Goal: Information Seeking & Learning: Learn about a topic

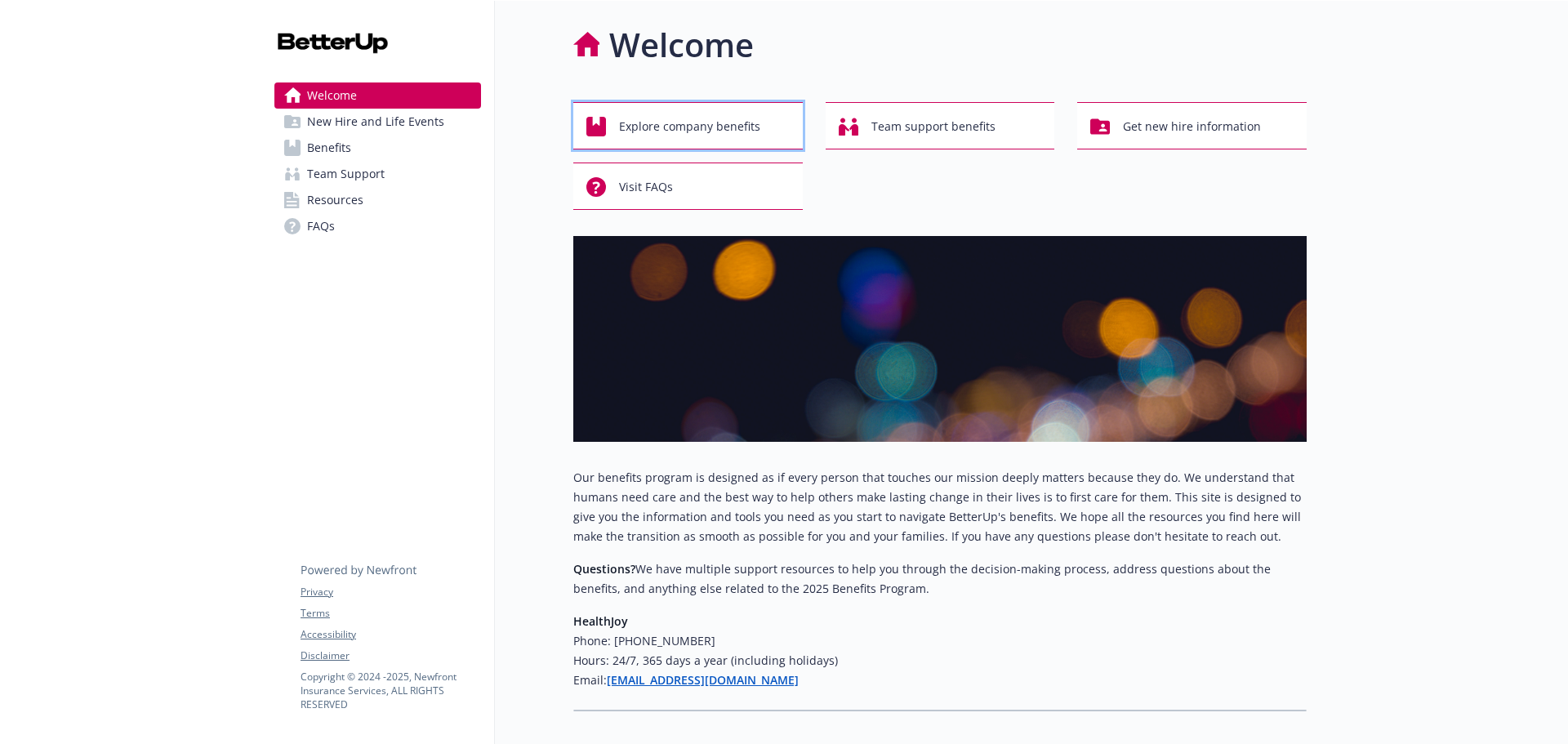
click at [610, 117] on div "Explore company benefits" at bounding box center [691, 126] width 208 height 31
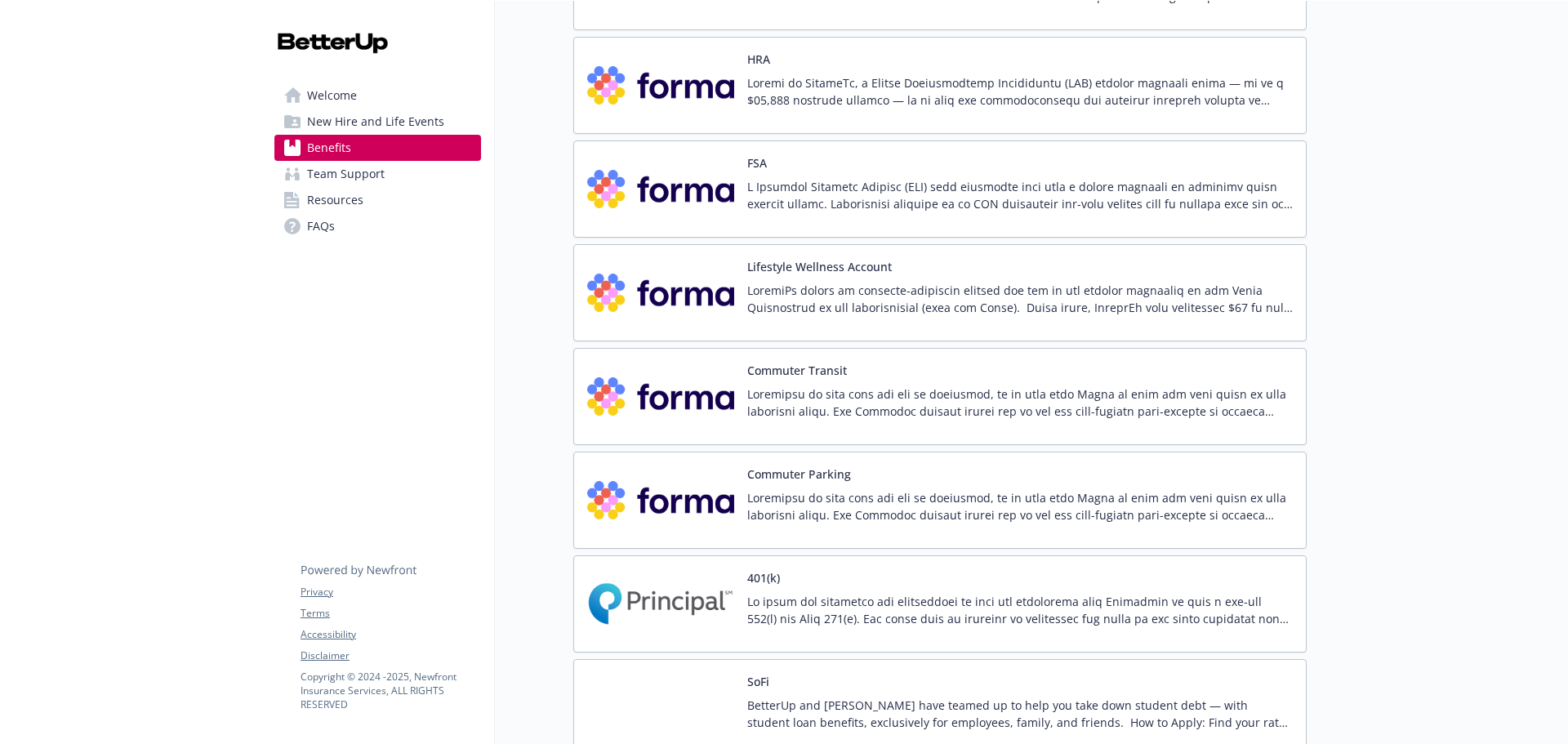
scroll to position [2337, 0]
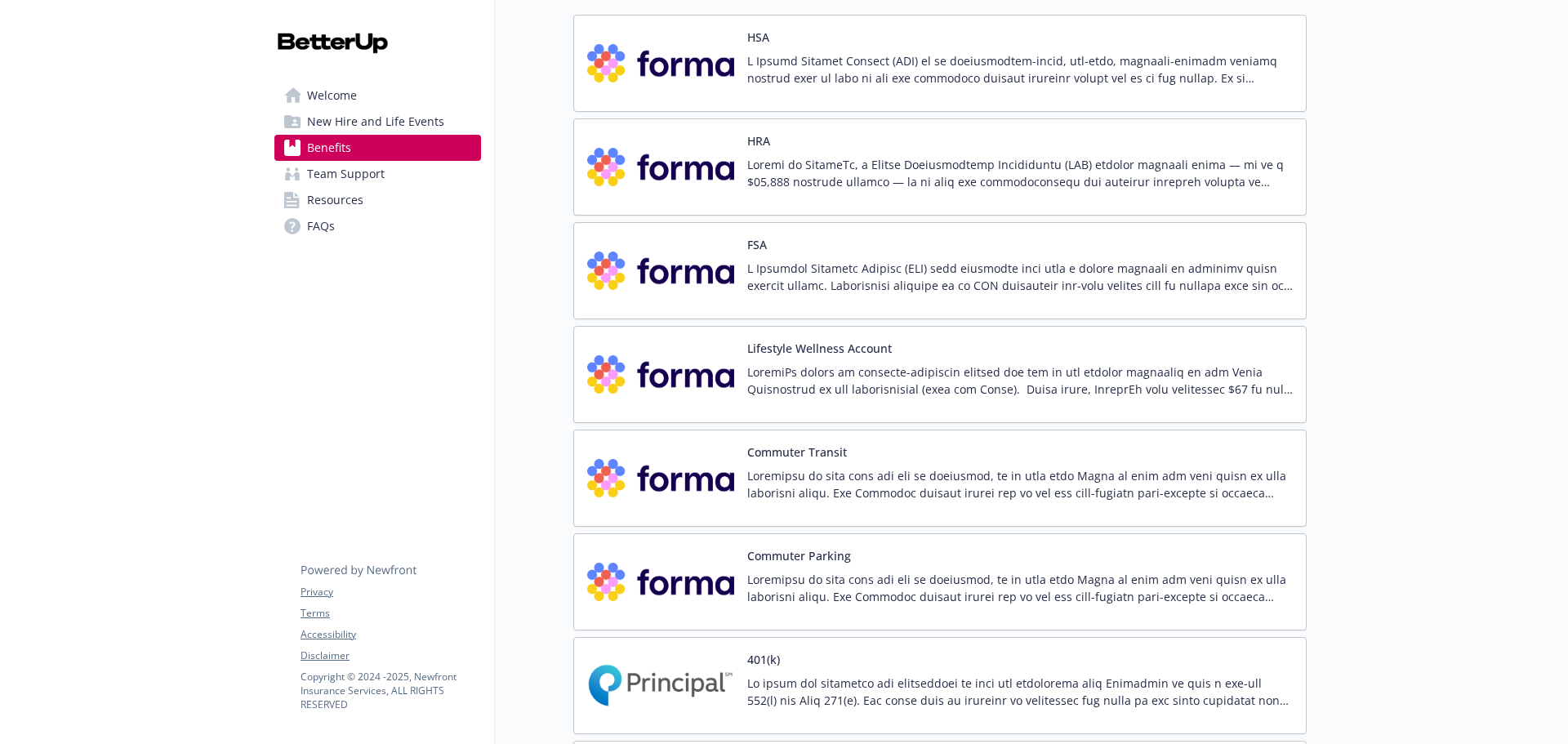
click at [1150, 156] on p at bounding box center [1021, 173] width 546 height 34
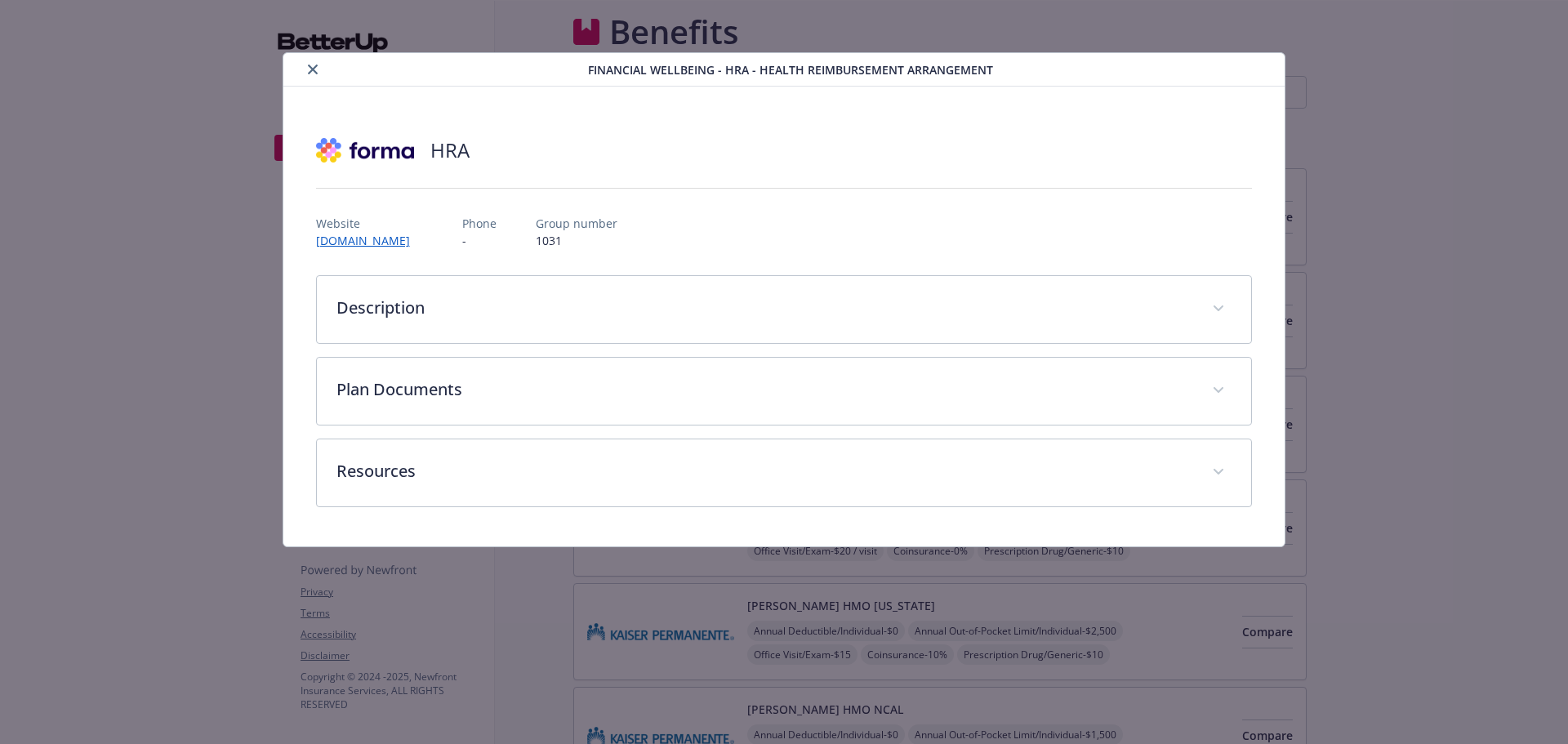
scroll to position [2337, 0]
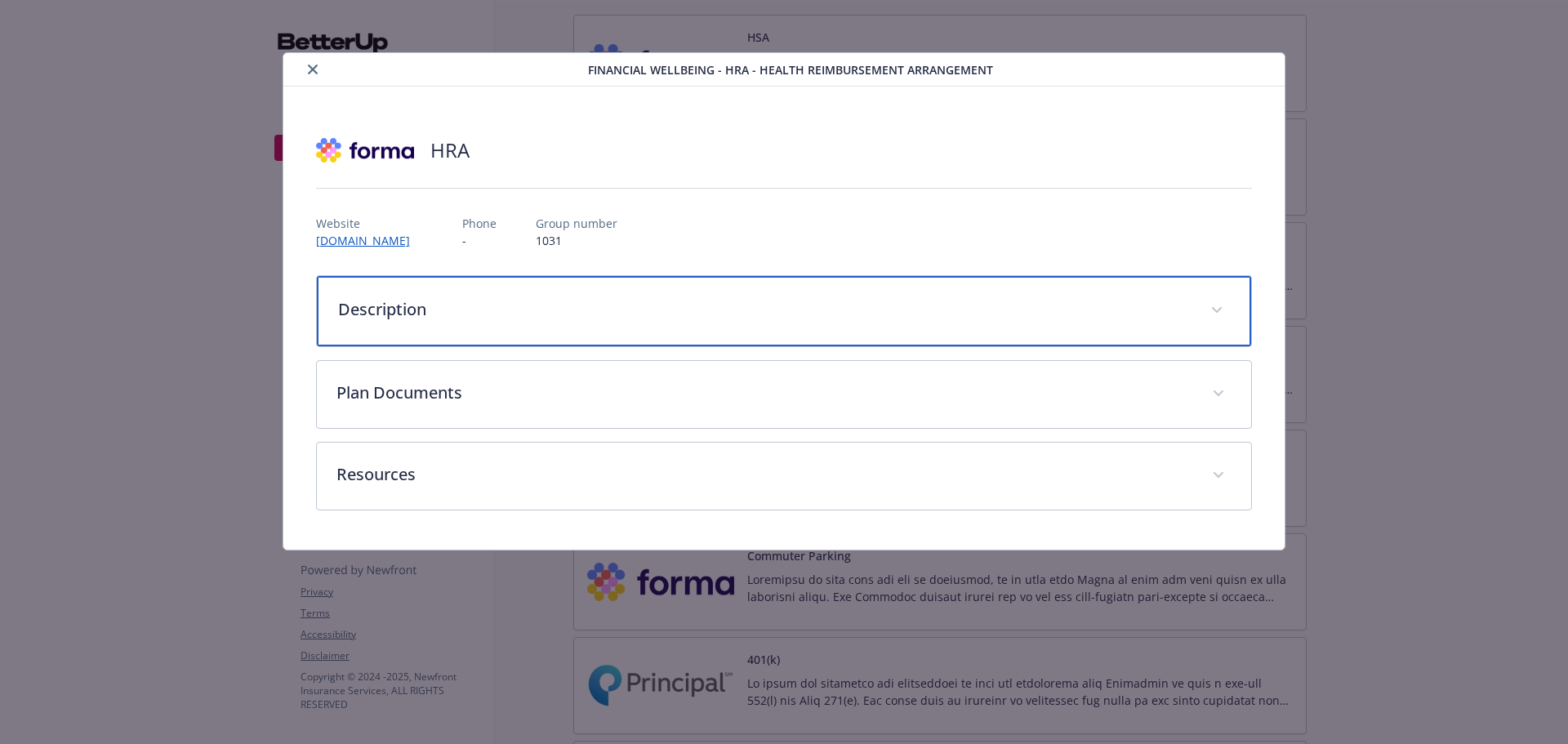
click at [534, 321] on div "Description" at bounding box center [784, 311] width 935 height 70
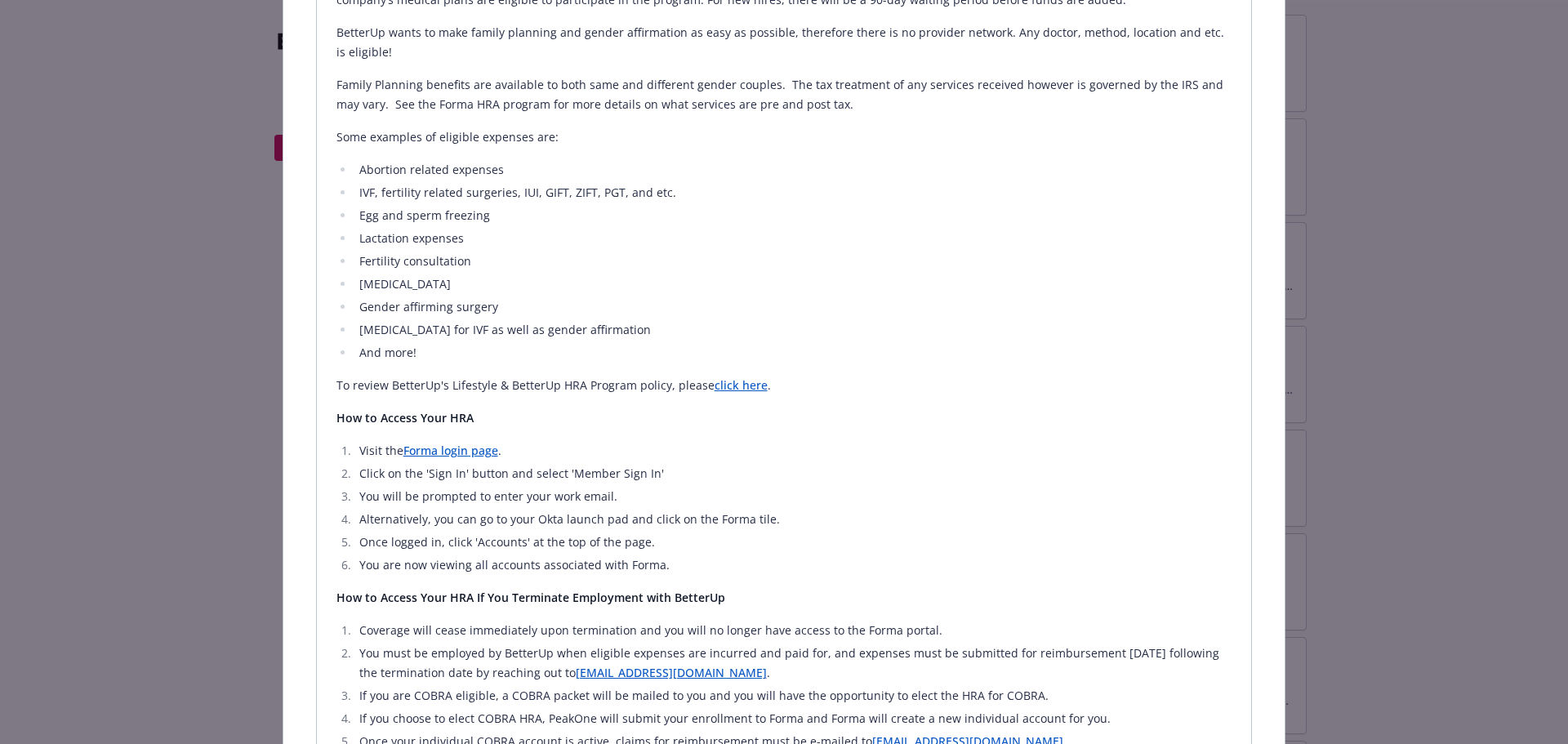
scroll to position [490, 0]
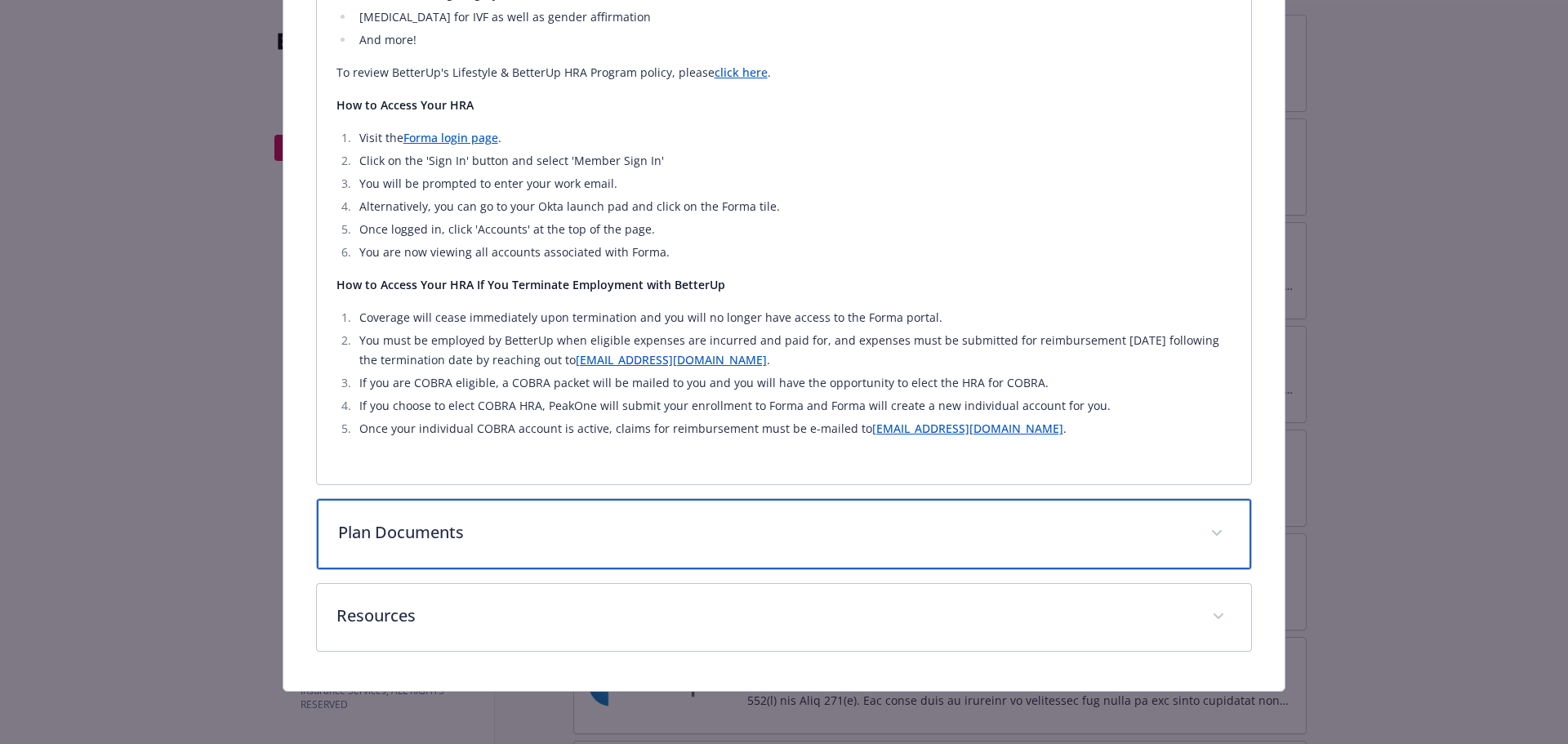
click at [459, 557] on div "Plan Documents" at bounding box center [784, 533] width 935 height 70
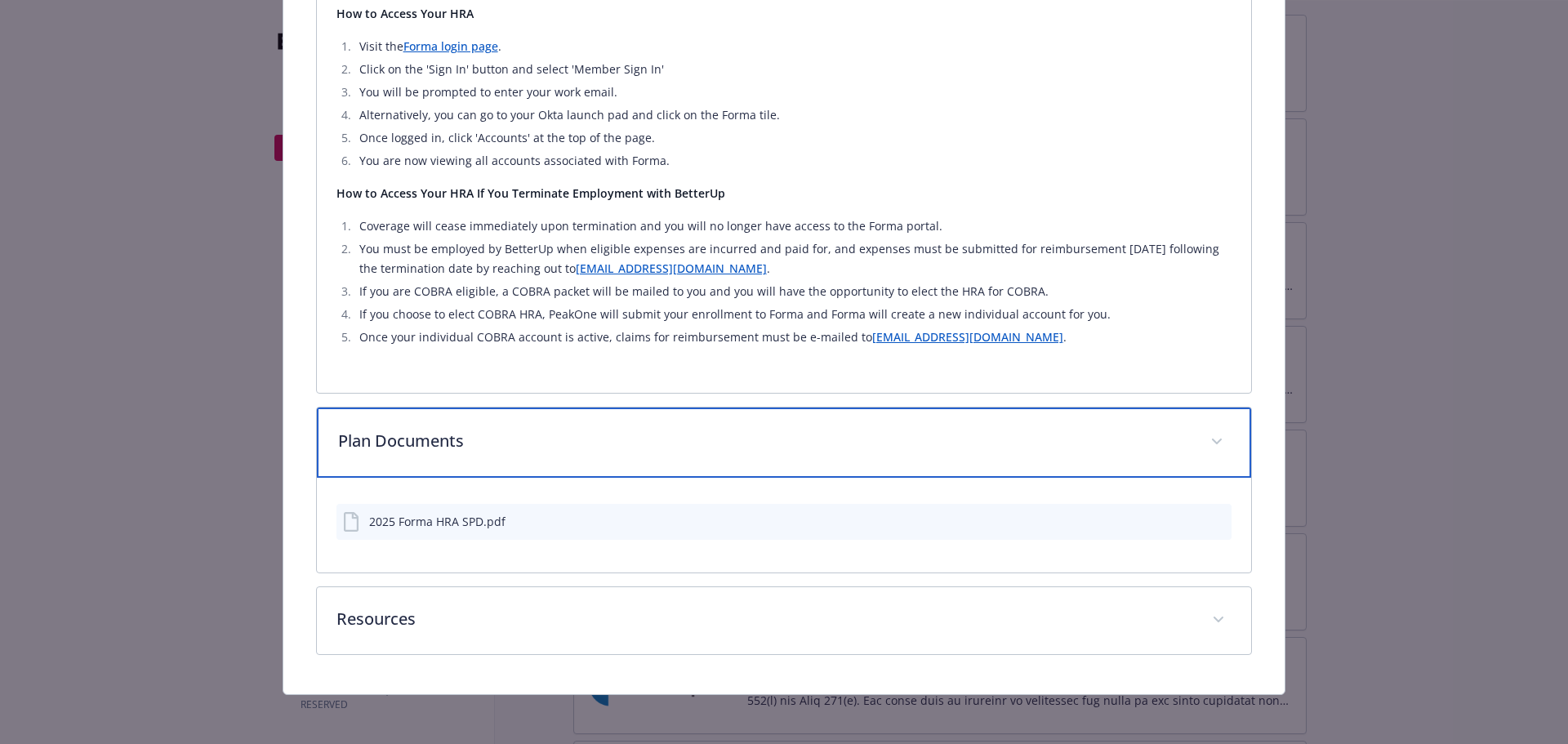
scroll to position [812, 0]
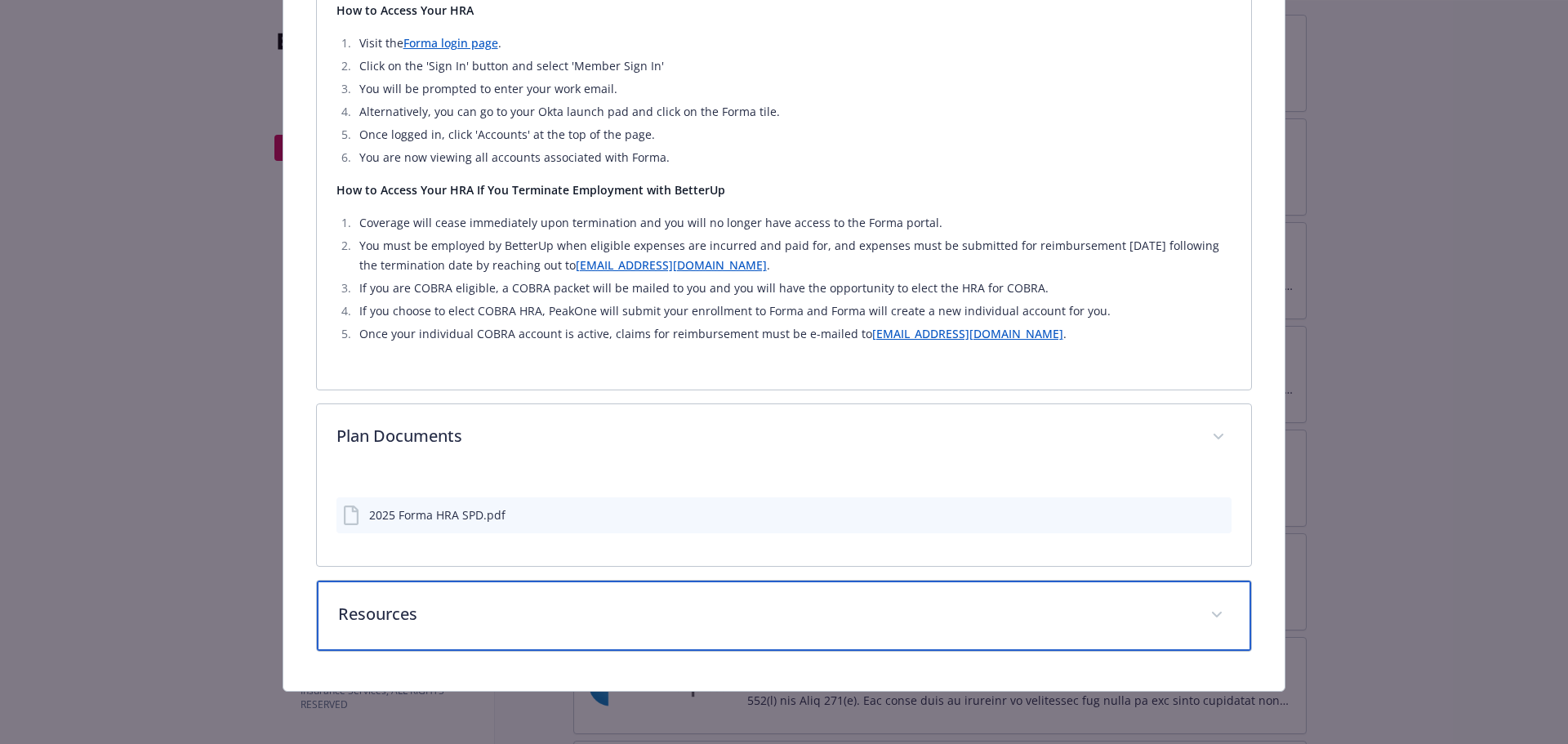
click at [454, 611] on p "Resources" at bounding box center [765, 614] width 853 height 25
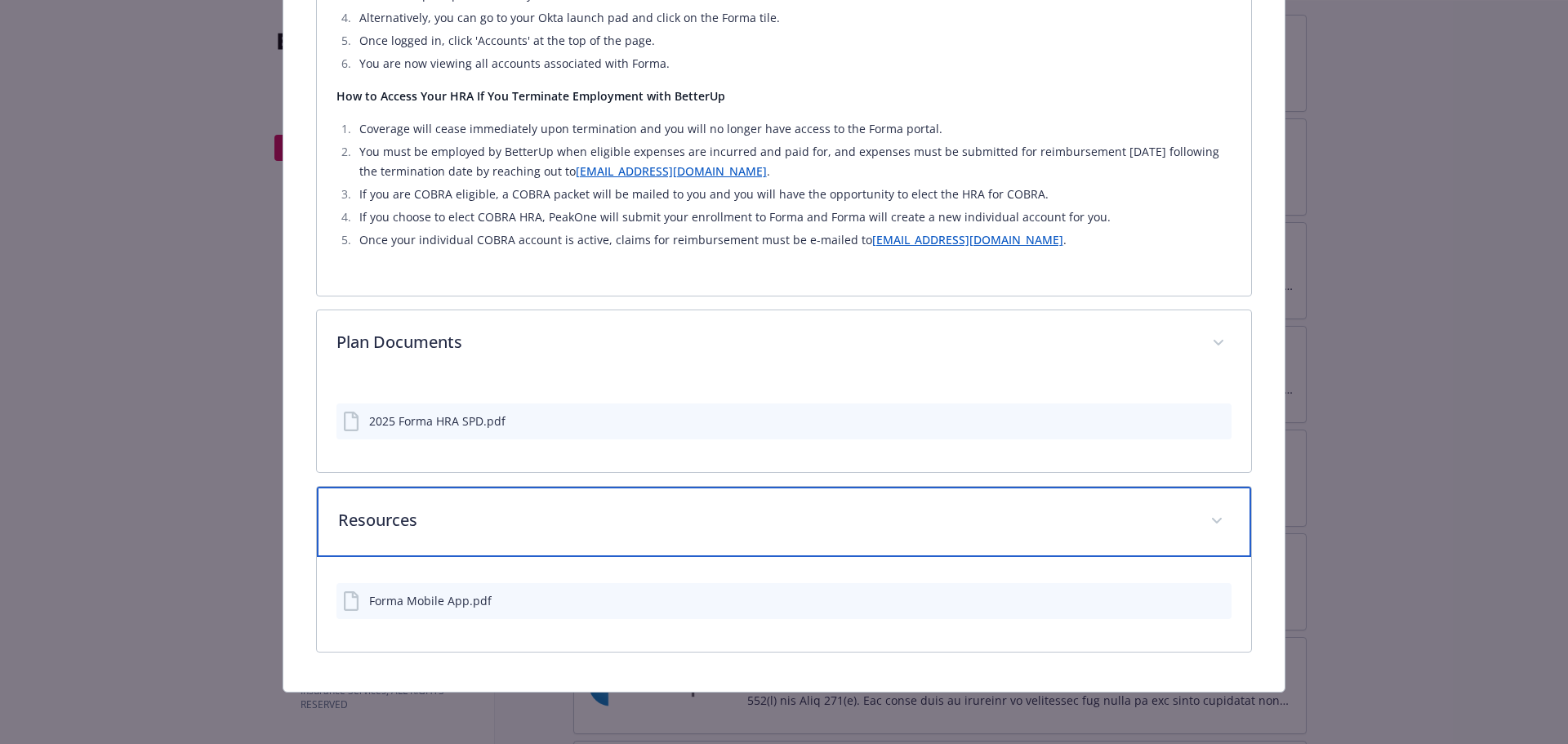
scroll to position [907, 0]
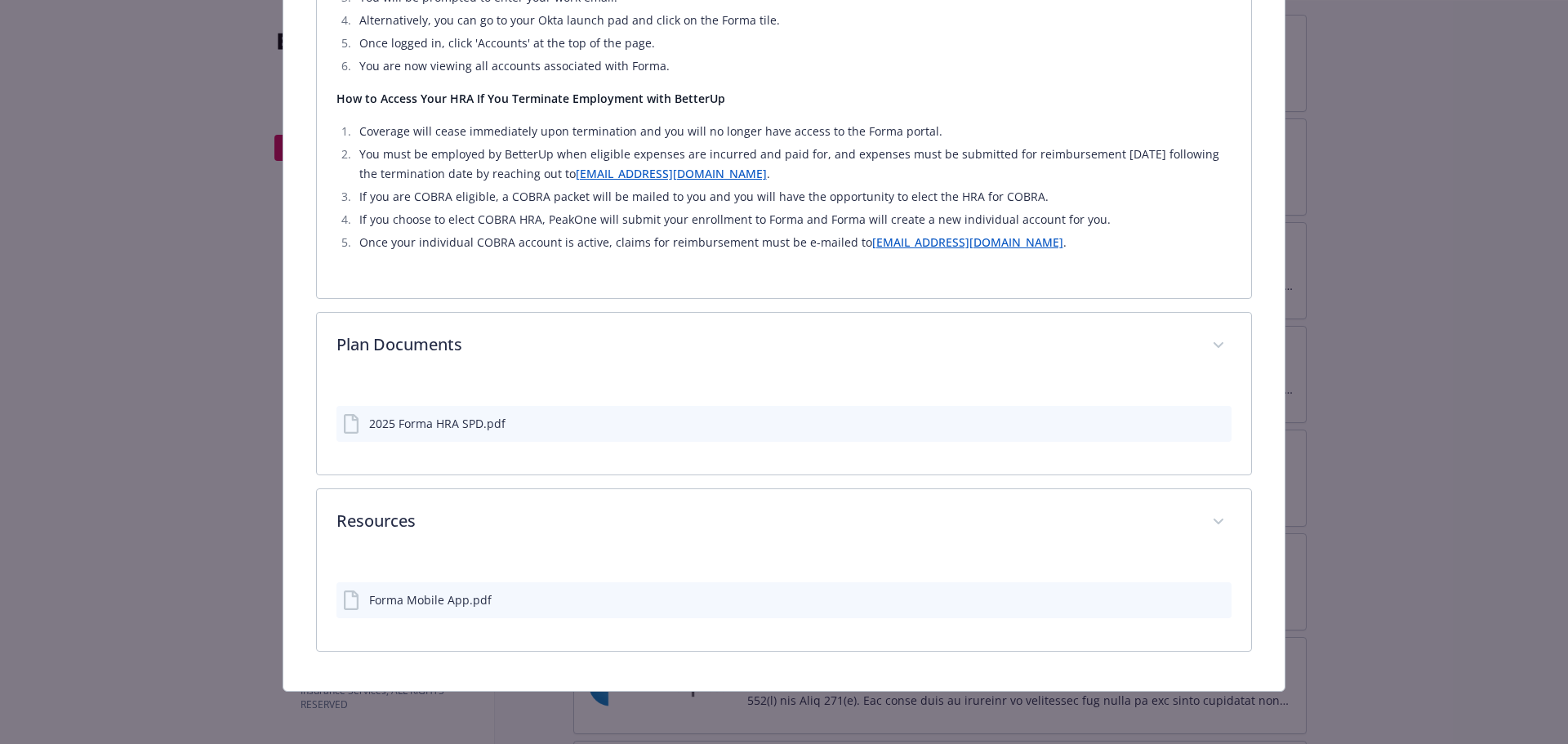
click at [437, 424] on div "2025 Forma HRA SPD.pdf" at bounding box center [437, 424] width 136 height 17
click at [1209, 421] on icon "preview file" at bounding box center [1216, 422] width 14 height 11
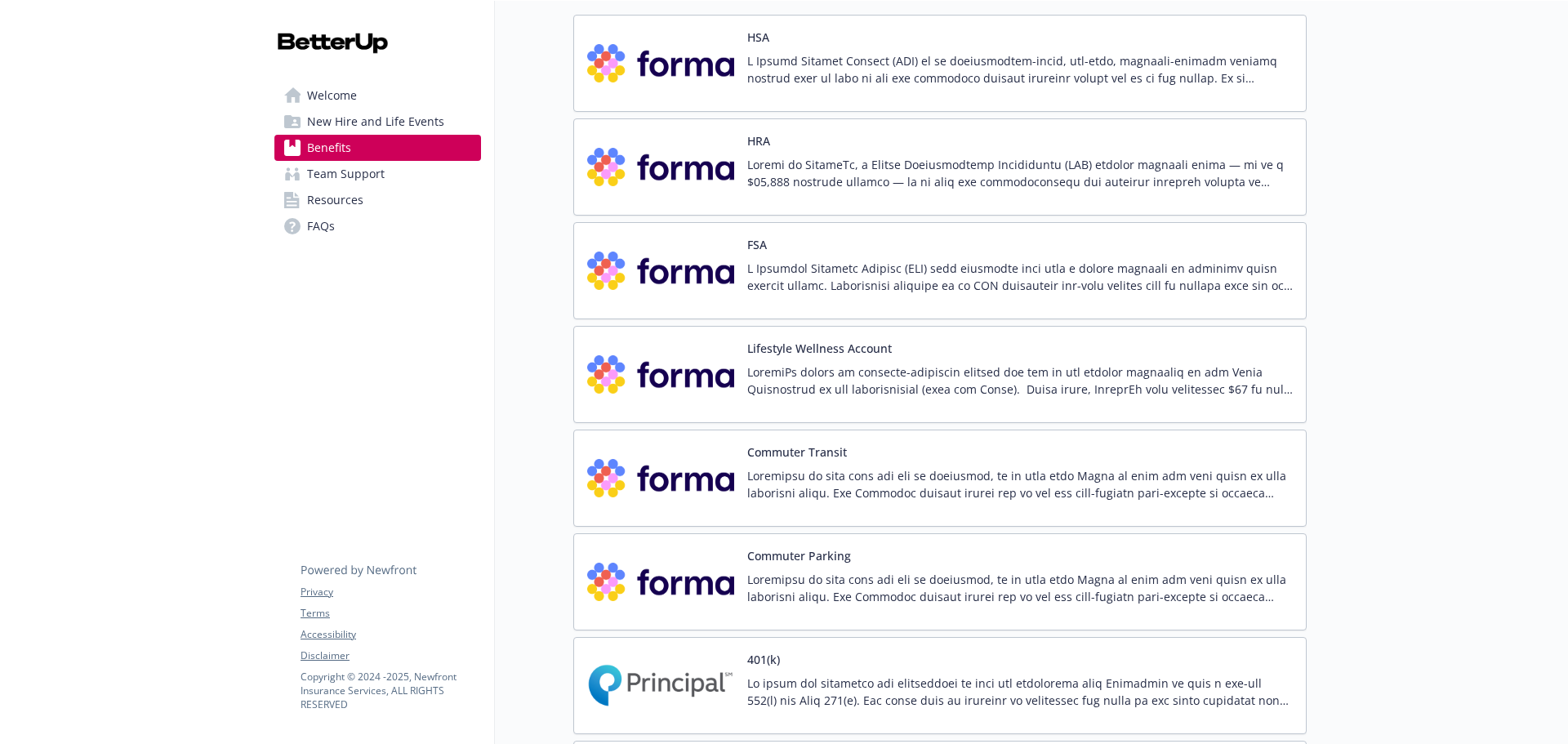
scroll to position [2173, 0]
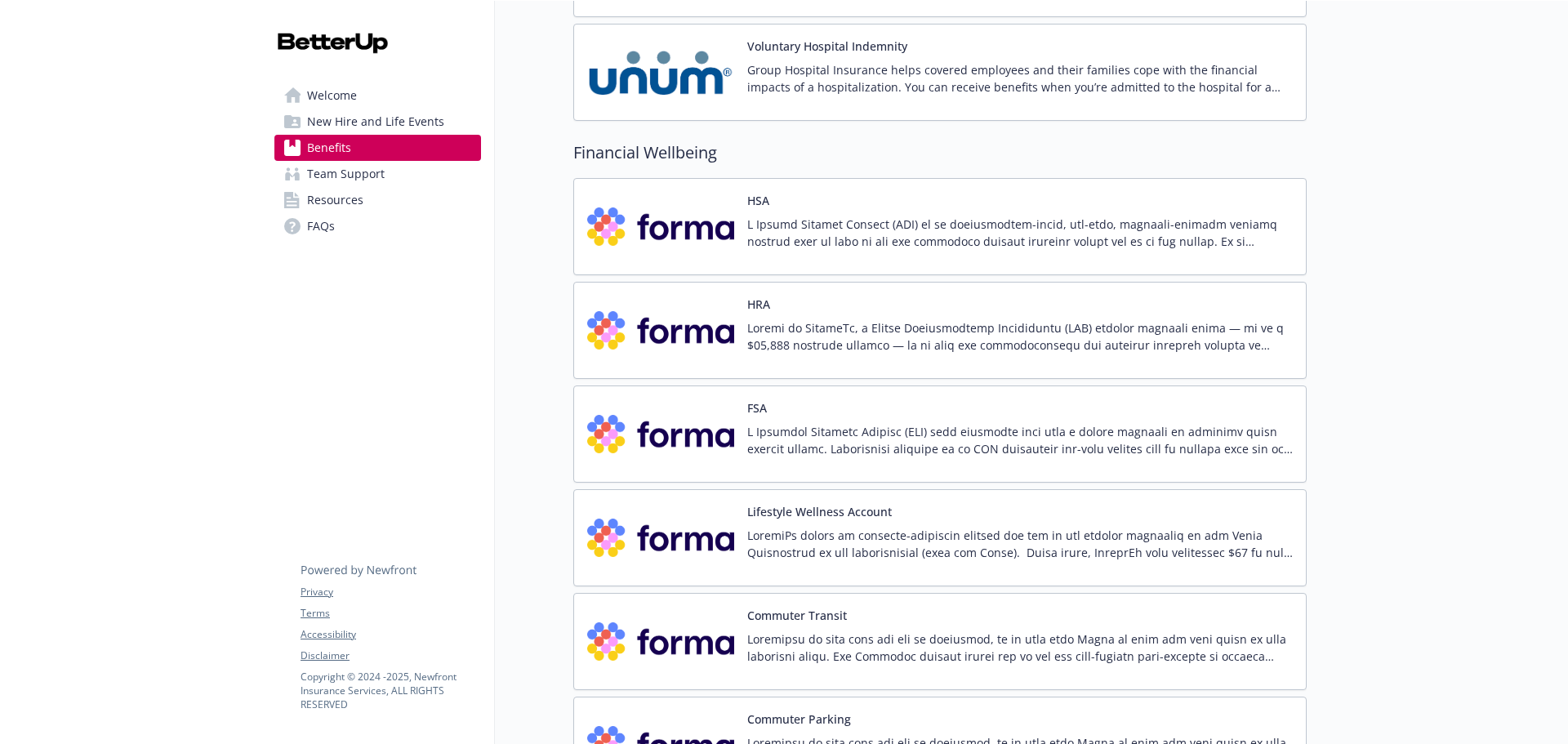
click at [1050, 611] on div "Commuter Transit" at bounding box center [1021, 641] width 546 height 69
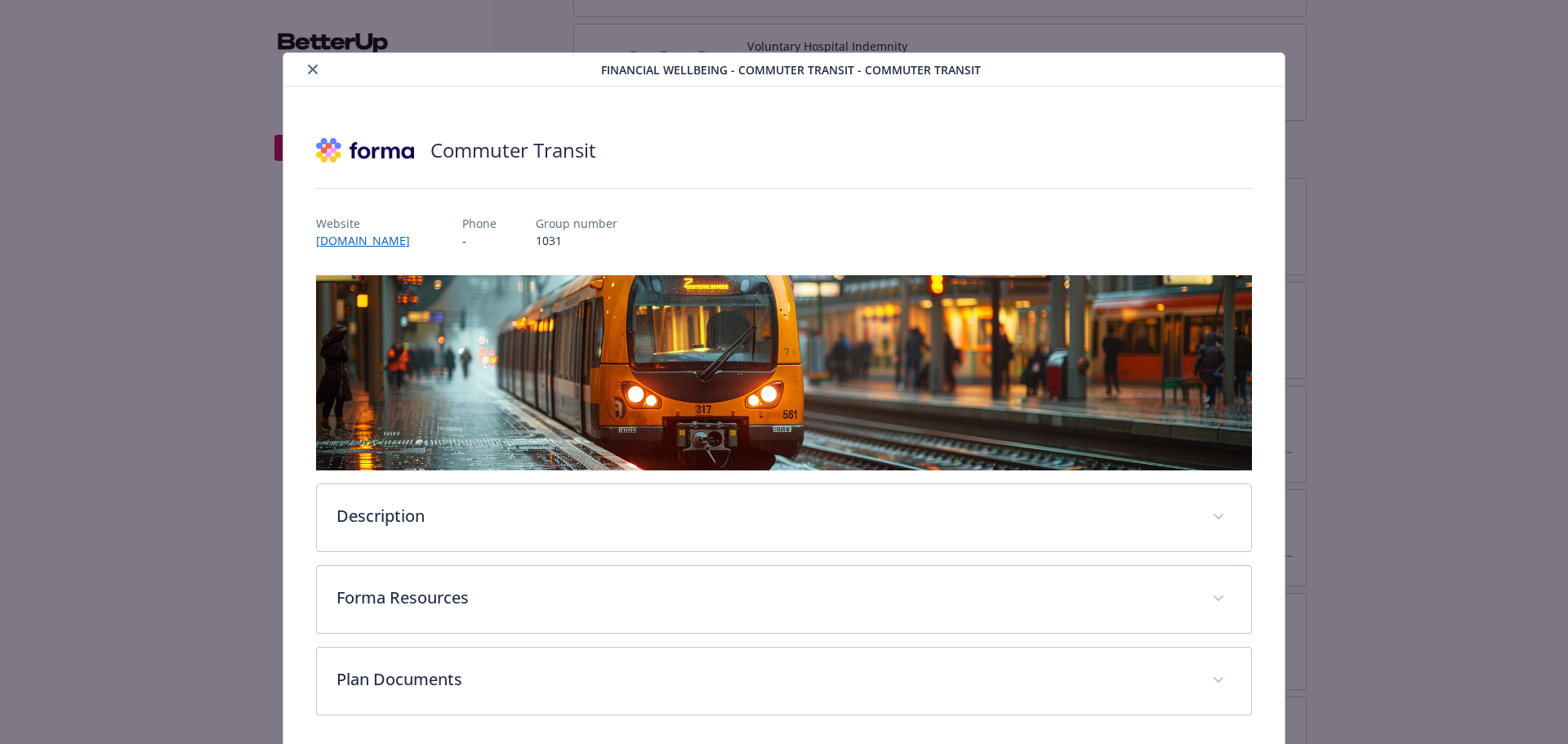
scroll to position [62, 0]
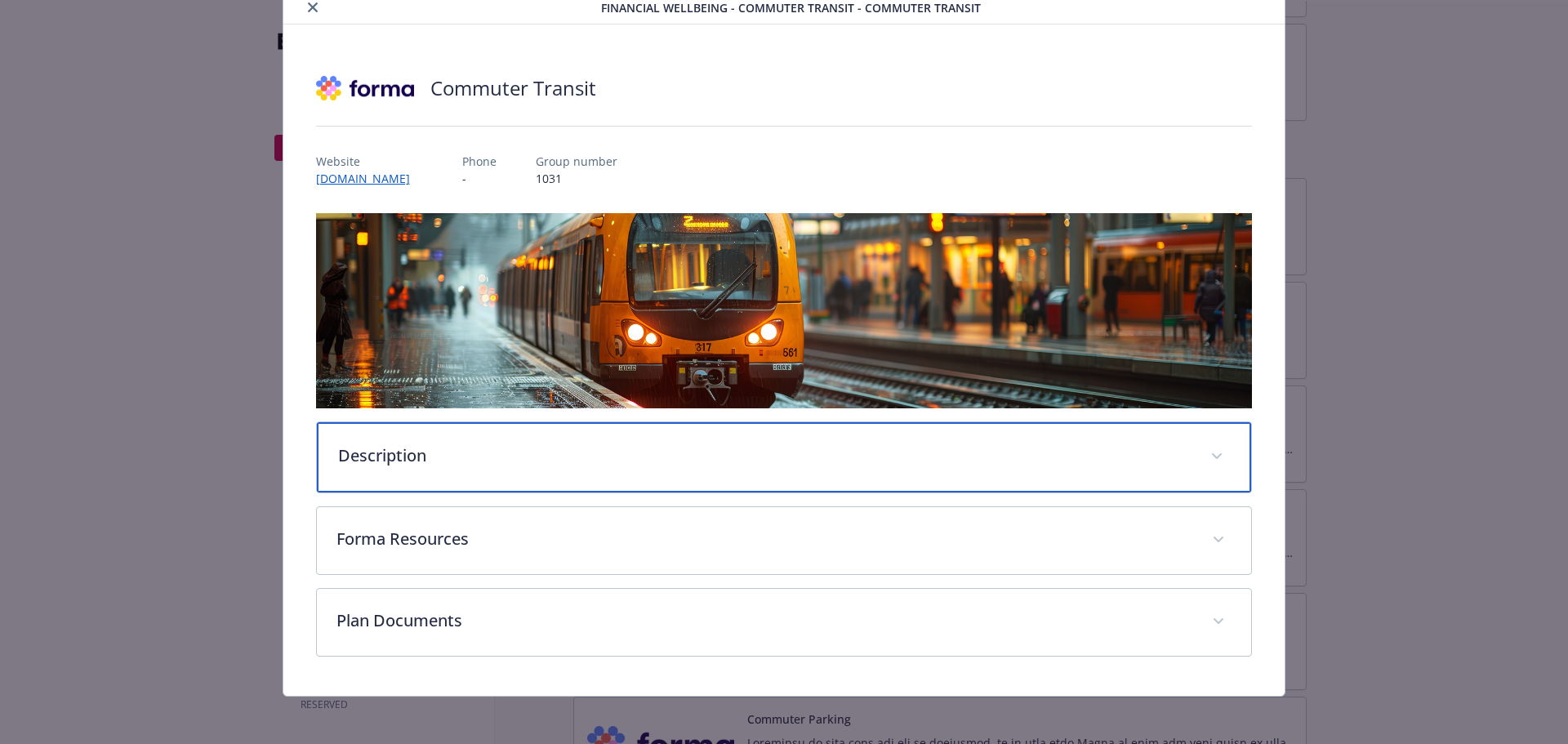
click at [807, 437] on div "Description" at bounding box center [784, 457] width 935 height 70
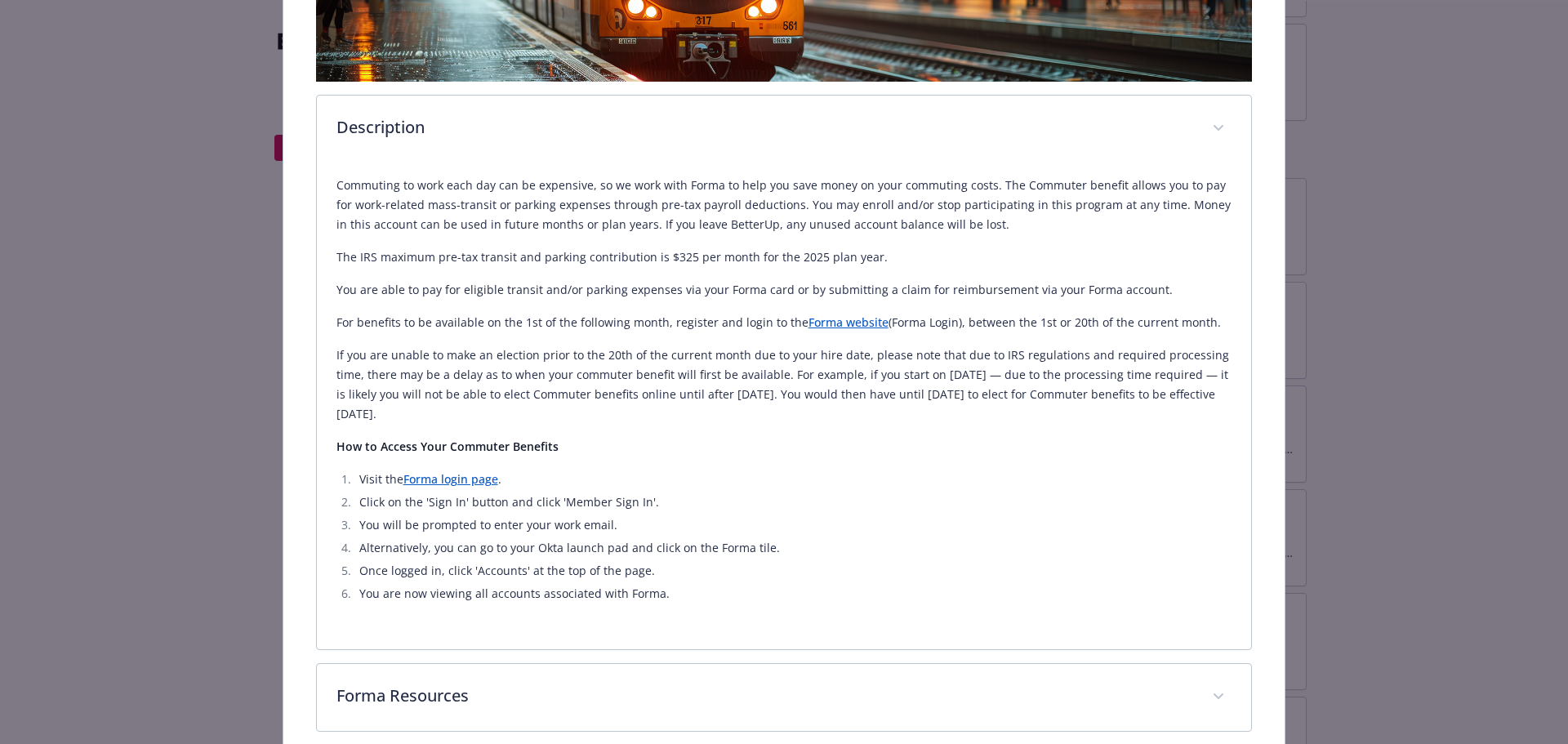
scroll to position [0, 0]
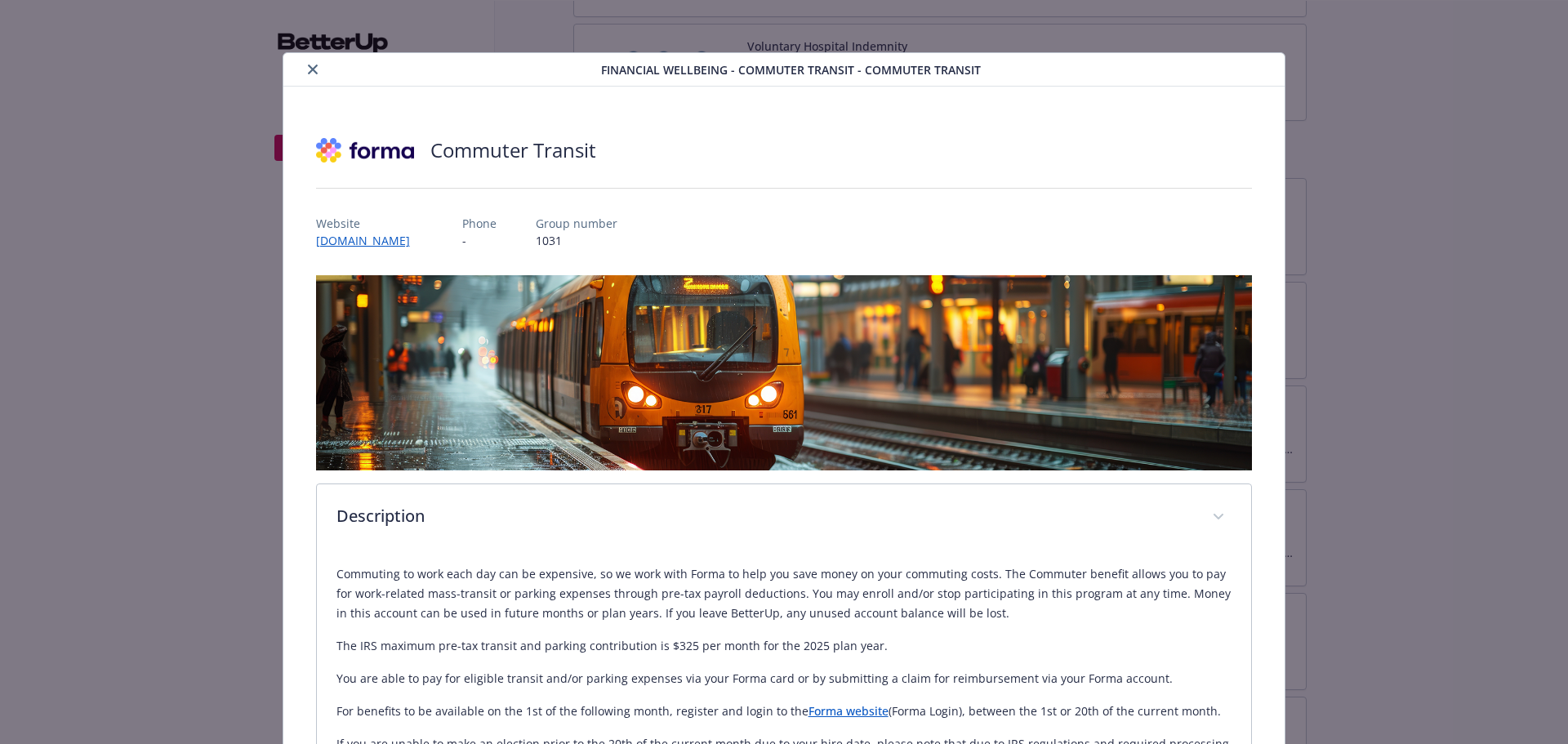
click at [308, 69] on icon "close" at bounding box center [312, 69] width 9 height 9
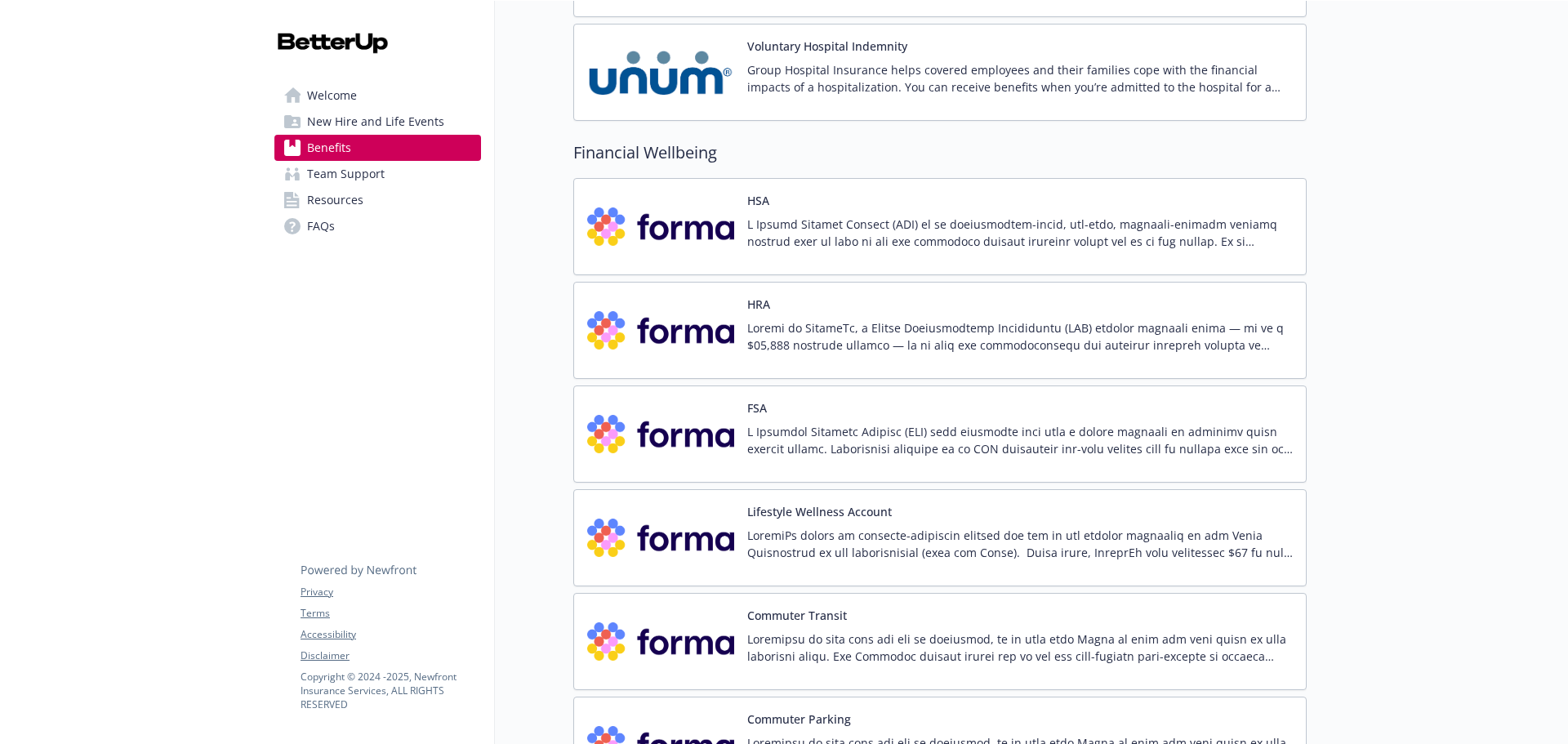
click at [910, 327] on p at bounding box center [1021, 337] width 546 height 34
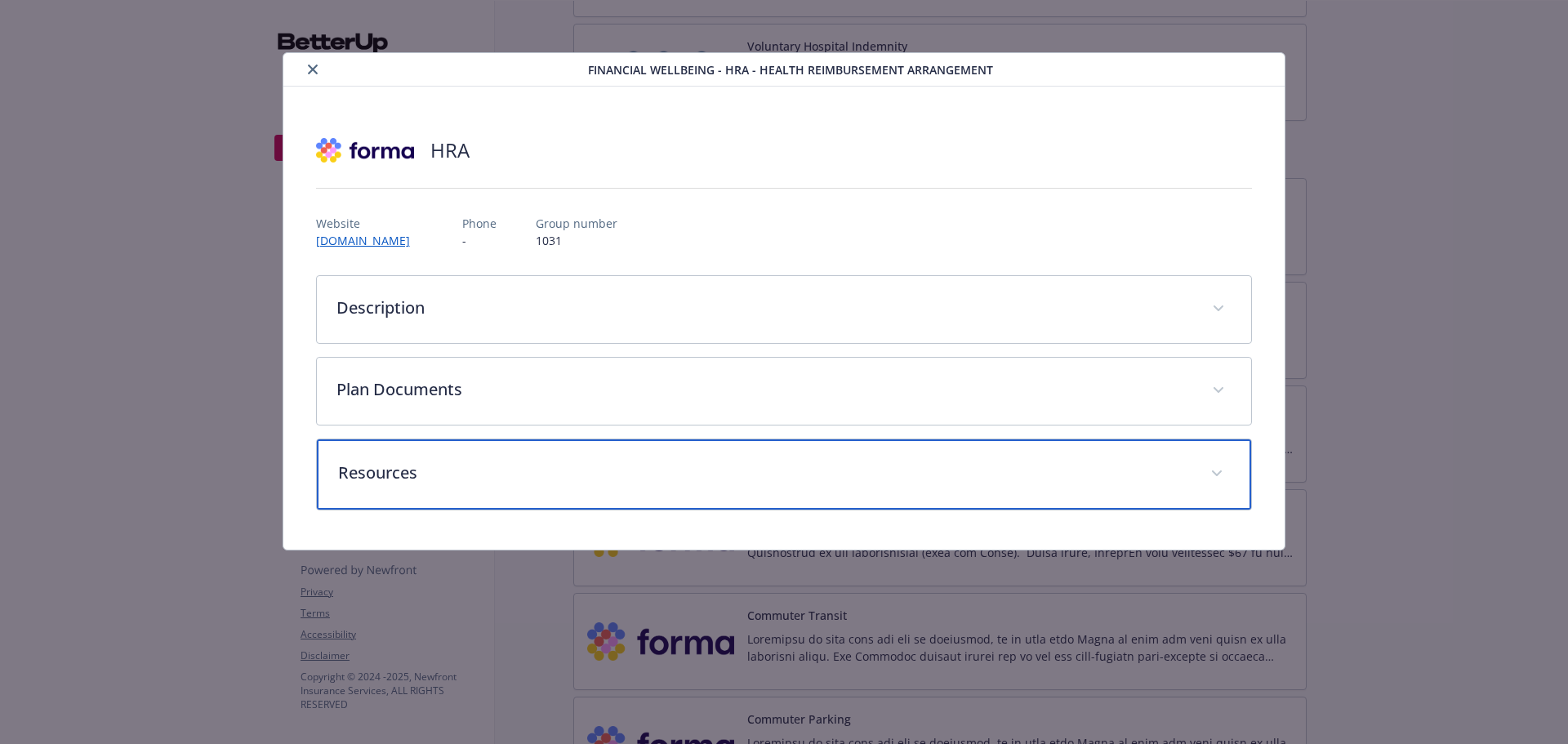
click at [630, 459] on div "Resources" at bounding box center [784, 474] width 935 height 70
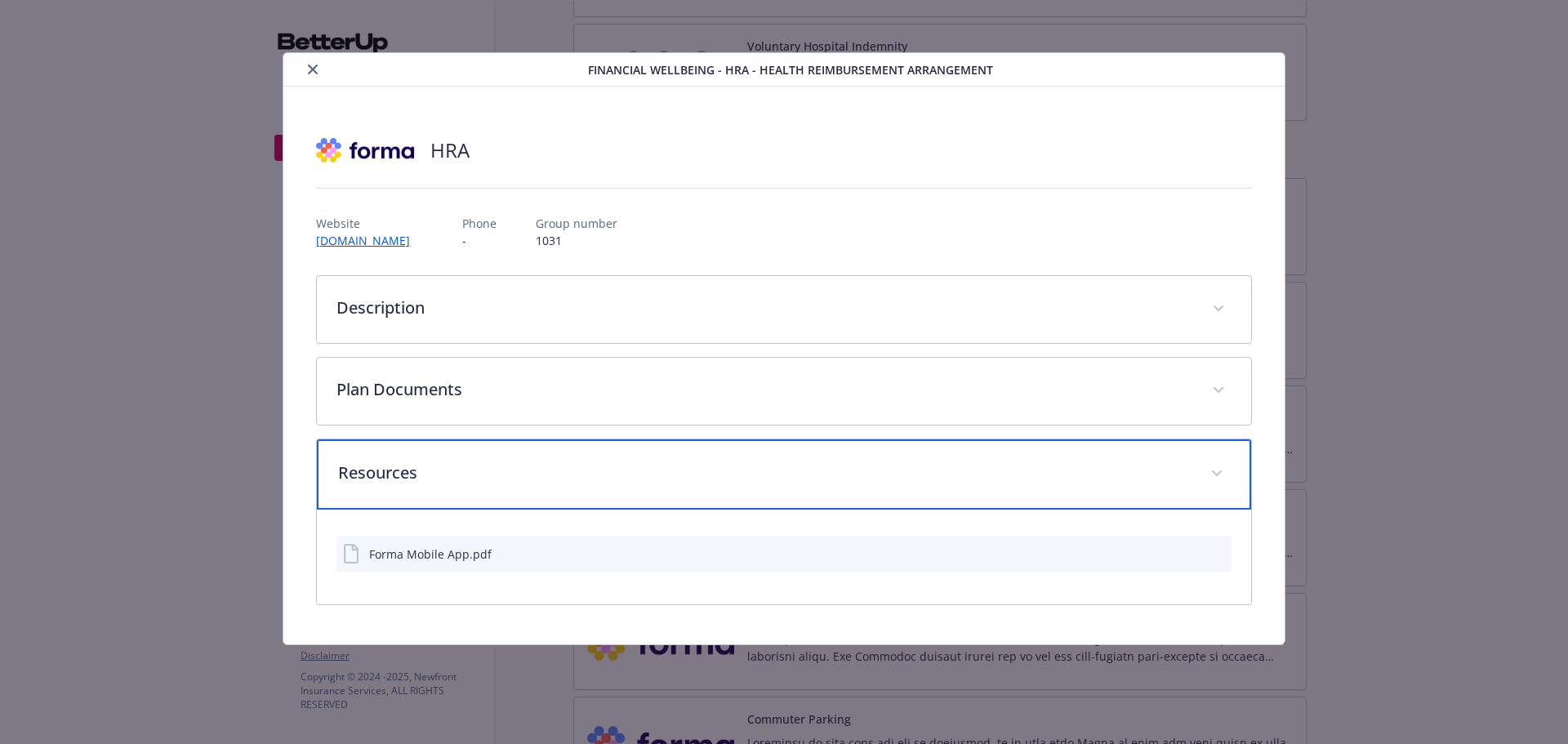
click at [541, 496] on div "Resources" at bounding box center [784, 474] width 935 height 70
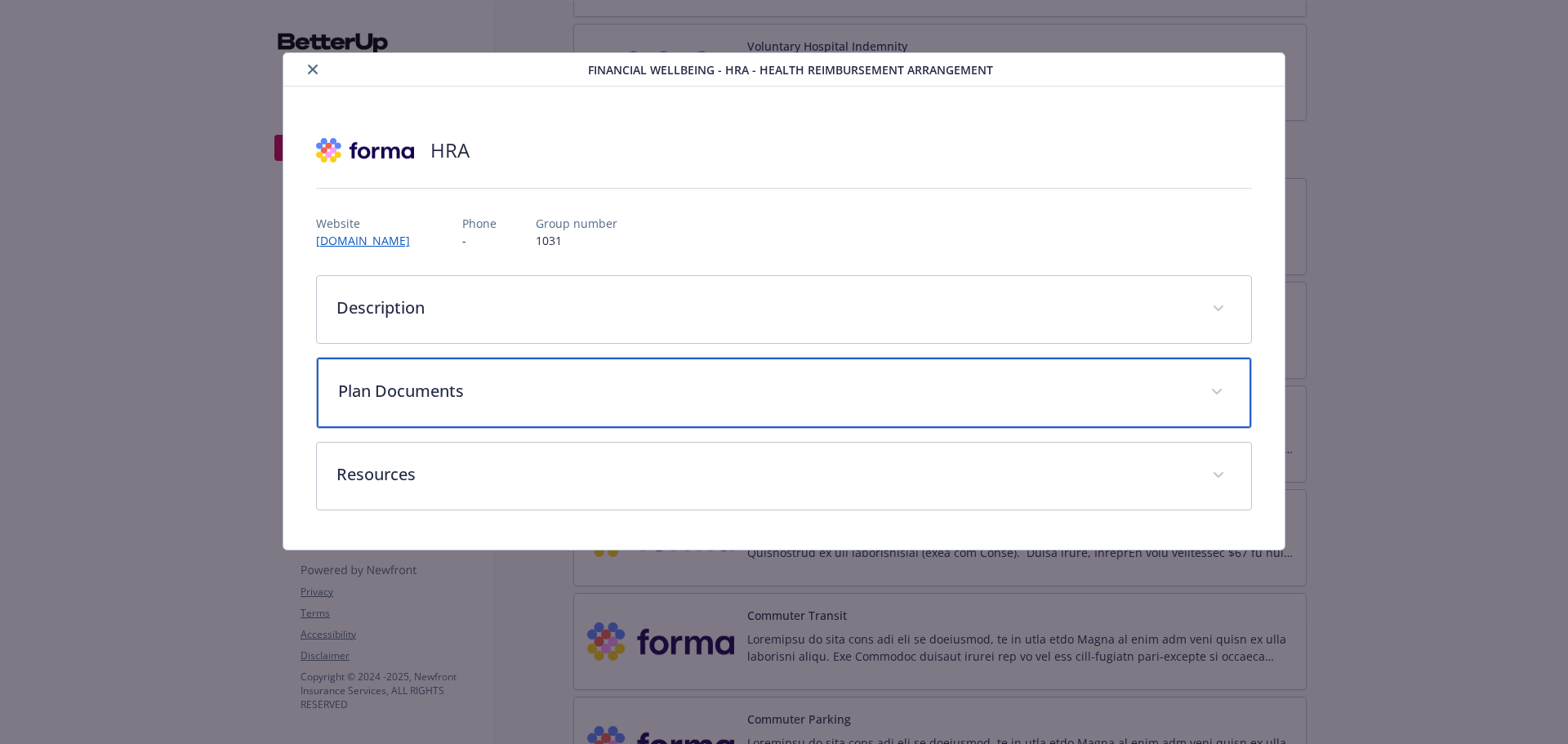
click at [1206, 399] on div "Plan Documents" at bounding box center [784, 393] width 935 height 70
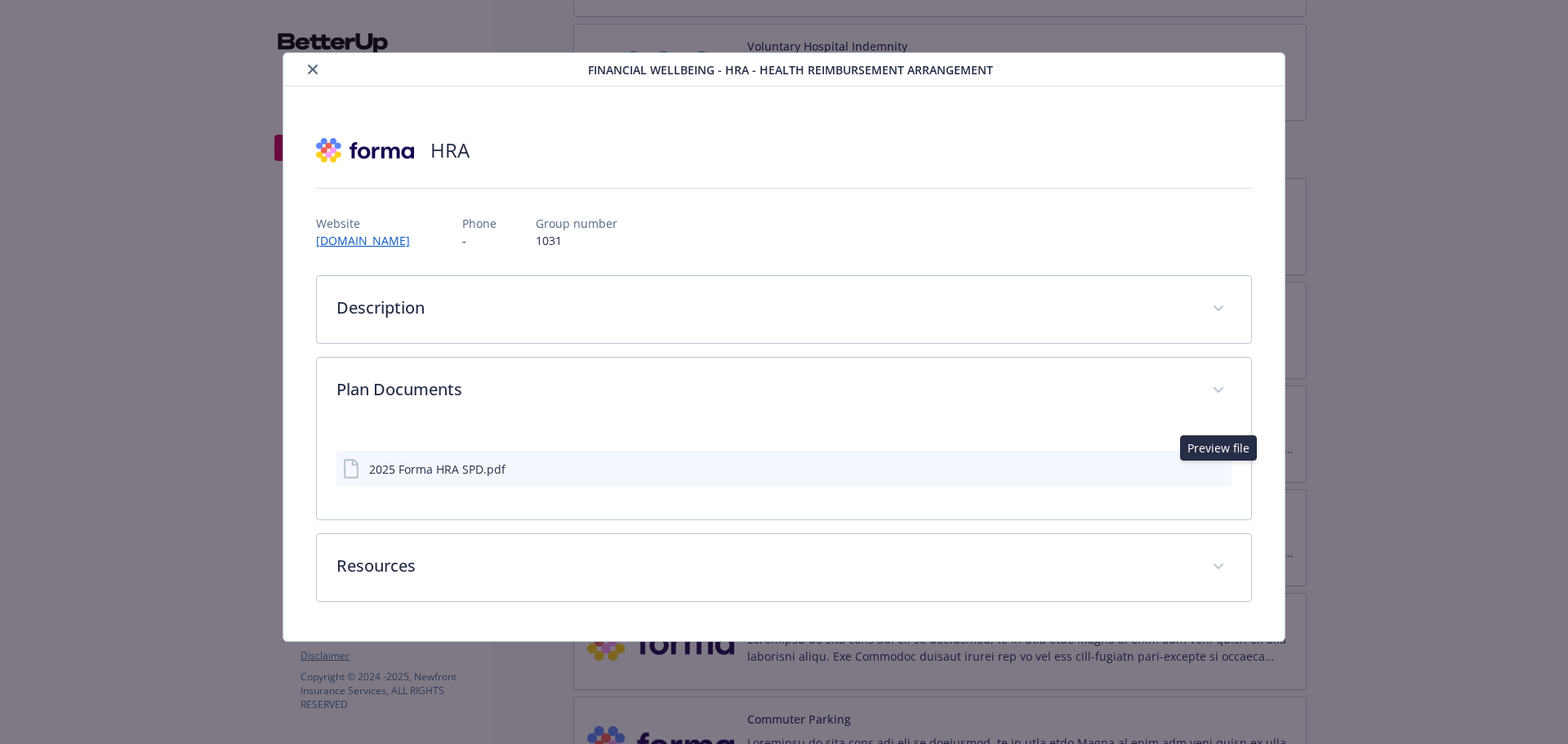
click at [1213, 470] on icon "preview file" at bounding box center [1216, 467] width 14 height 11
